Goal: Task Accomplishment & Management: Manage account settings

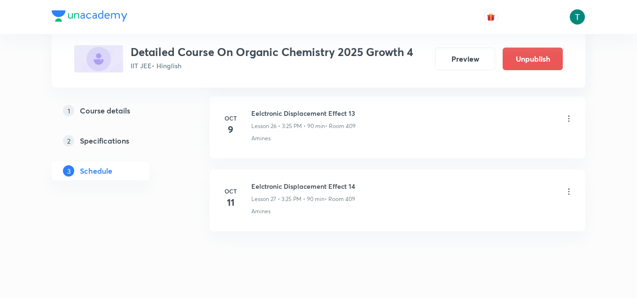
scroll to position [2423, 0]
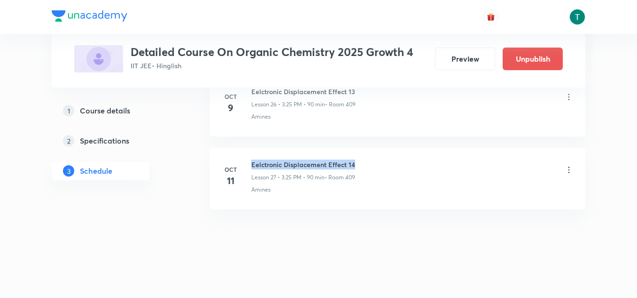
drag, startPoint x: 251, startPoint y: 160, endPoint x: 370, endPoint y: 161, distance: 119.9
click at [370, 161] on div "Oct 11 Eelctronic Displacement Effect 14 Lesson 27 • 3:25 PM • 90 min • Room 40…" at bounding box center [397, 176] width 352 height 34
click at [449, 183] on div "Eelctronic Displacement Effect 14 Lesson 27 • 3:25 PM • 90 min • Room 409 Amines" at bounding box center [412, 176] width 322 height 34
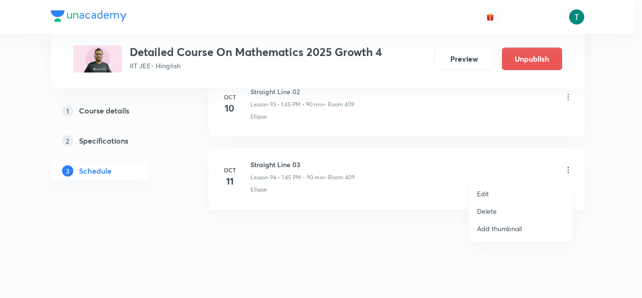
click at [493, 213] on p "Delete" at bounding box center [487, 211] width 20 height 10
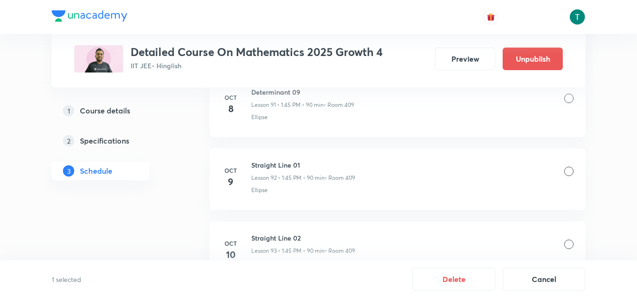
scroll to position [7160, 0]
click at [570, 238] on div at bounding box center [568, 241] width 9 height 9
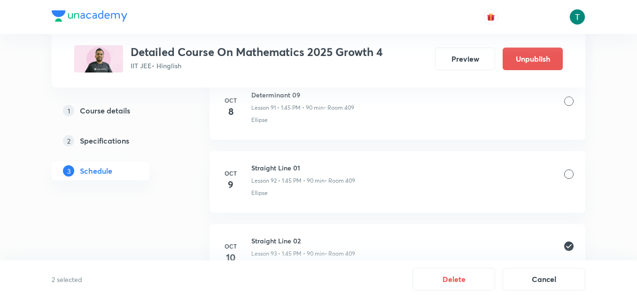
click at [569, 176] on div at bounding box center [568, 173] width 9 height 9
click at [450, 277] on button "Delete" at bounding box center [454, 277] width 83 height 23
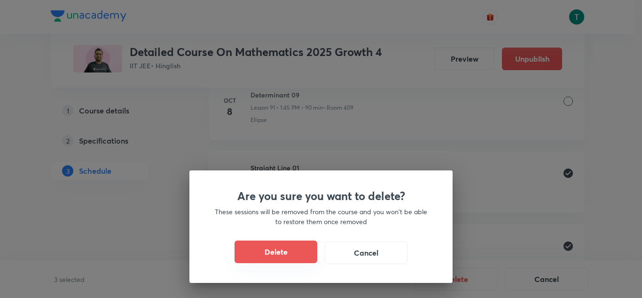
click at [292, 247] on button "Delete" at bounding box center [276, 251] width 83 height 23
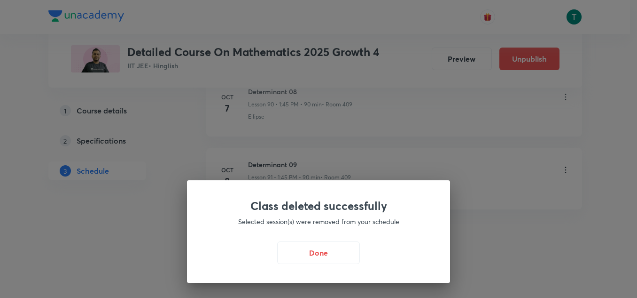
scroll to position [7086, 0]
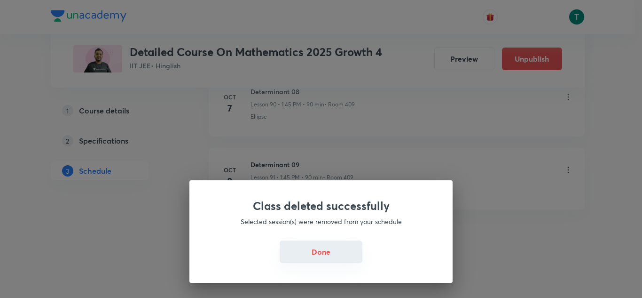
click at [329, 254] on button "Done" at bounding box center [321, 251] width 83 height 23
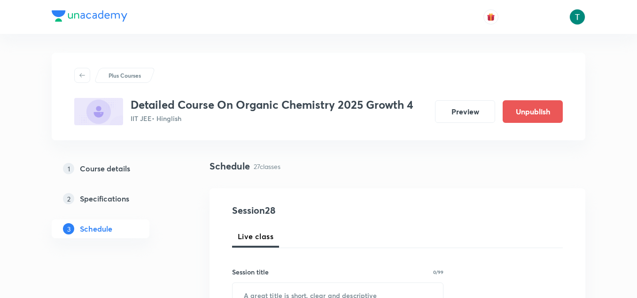
scroll to position [2423, 0]
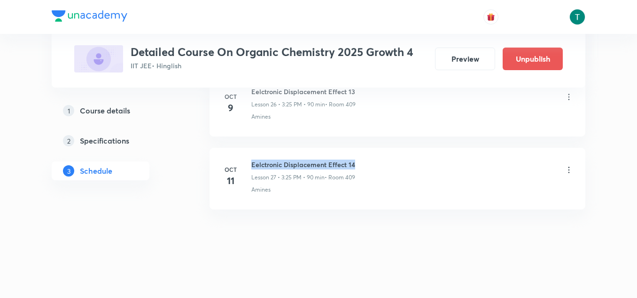
drag, startPoint x: 249, startPoint y: 160, endPoint x: 404, endPoint y: 152, distance: 154.9
click at [404, 152] on li "[DATE] Eelctronic Displacement Effect 14 Lesson 27 • 3:25 PM • 90 min • Room 40…" at bounding box center [398, 179] width 376 height 62
copy h6 "Eelctronic Displacement Effect 14"
click at [415, 187] on div "Amines" at bounding box center [412, 189] width 322 height 8
click at [568, 170] on icon at bounding box center [568, 169] width 9 height 9
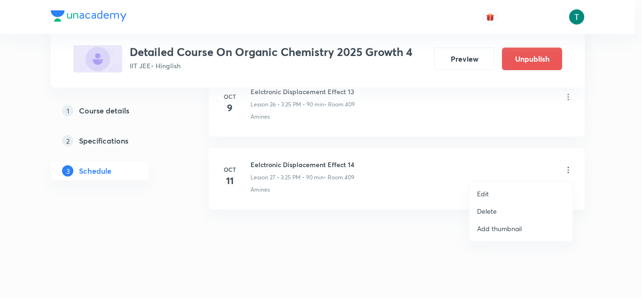
click at [408, 186] on div at bounding box center [321, 149] width 642 height 298
